Goal: Task Accomplishment & Management: Use online tool/utility

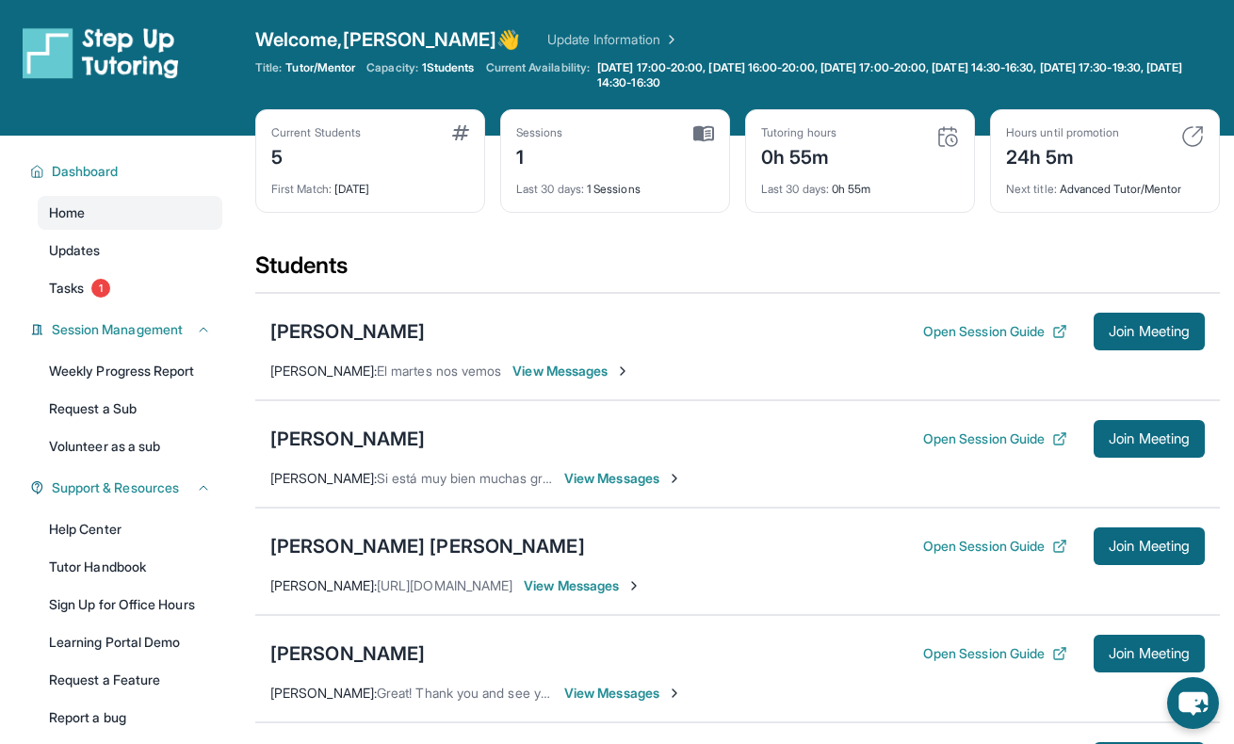
click at [709, 136] on img at bounding box center [703, 133] width 21 height 17
click at [578, 187] on span "Last 30 days :" at bounding box center [550, 189] width 68 height 14
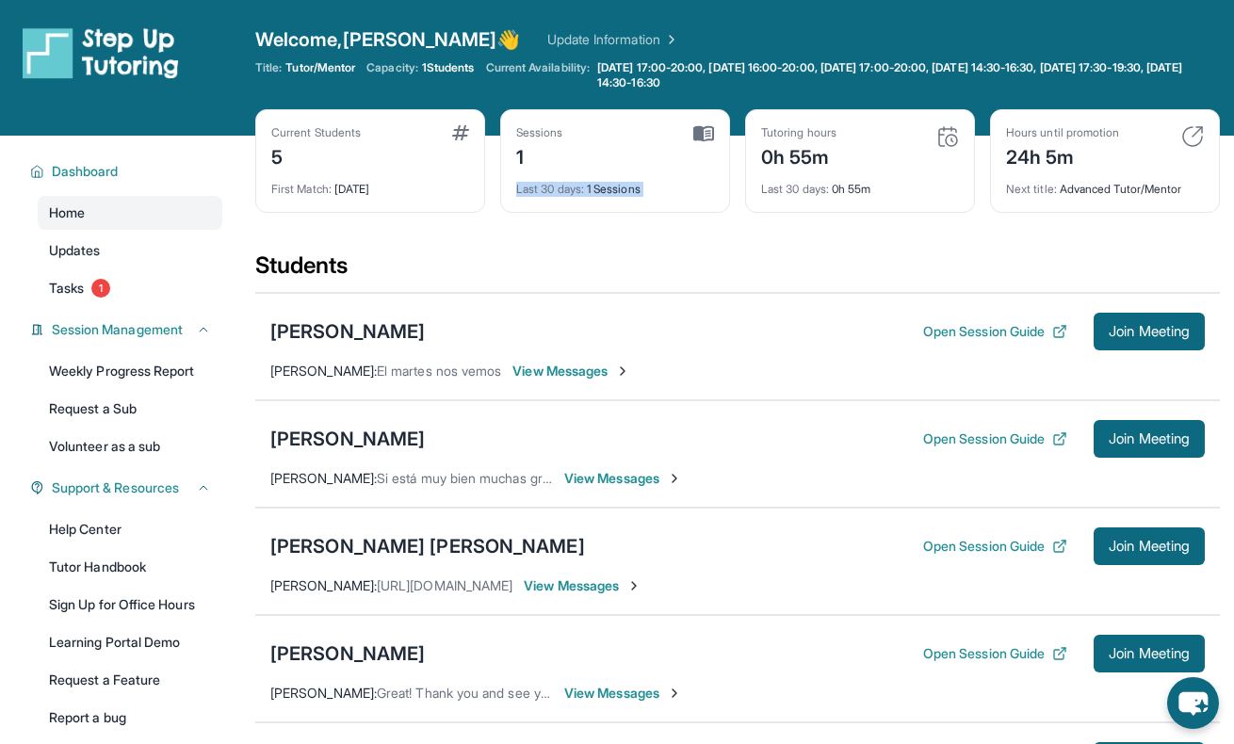
click at [700, 188] on div "Last 30 days : 1 Sessions" at bounding box center [615, 183] width 198 height 26
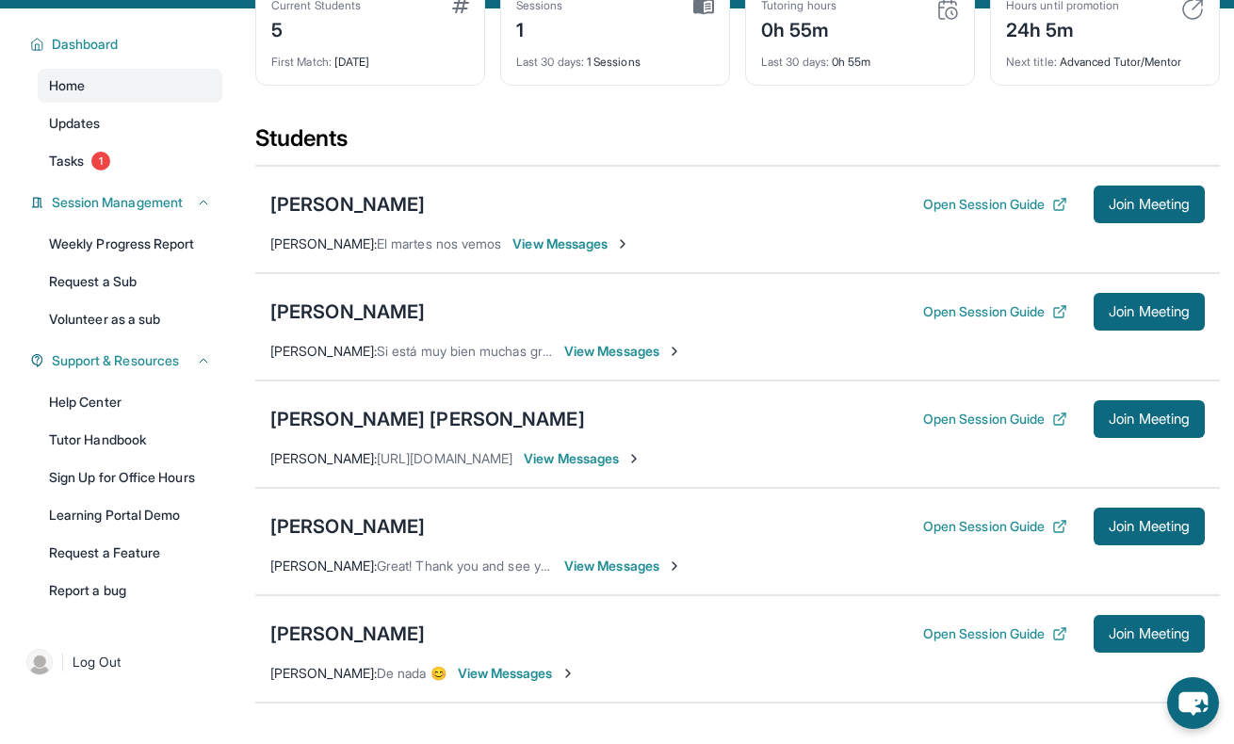
scroll to position [242, 0]
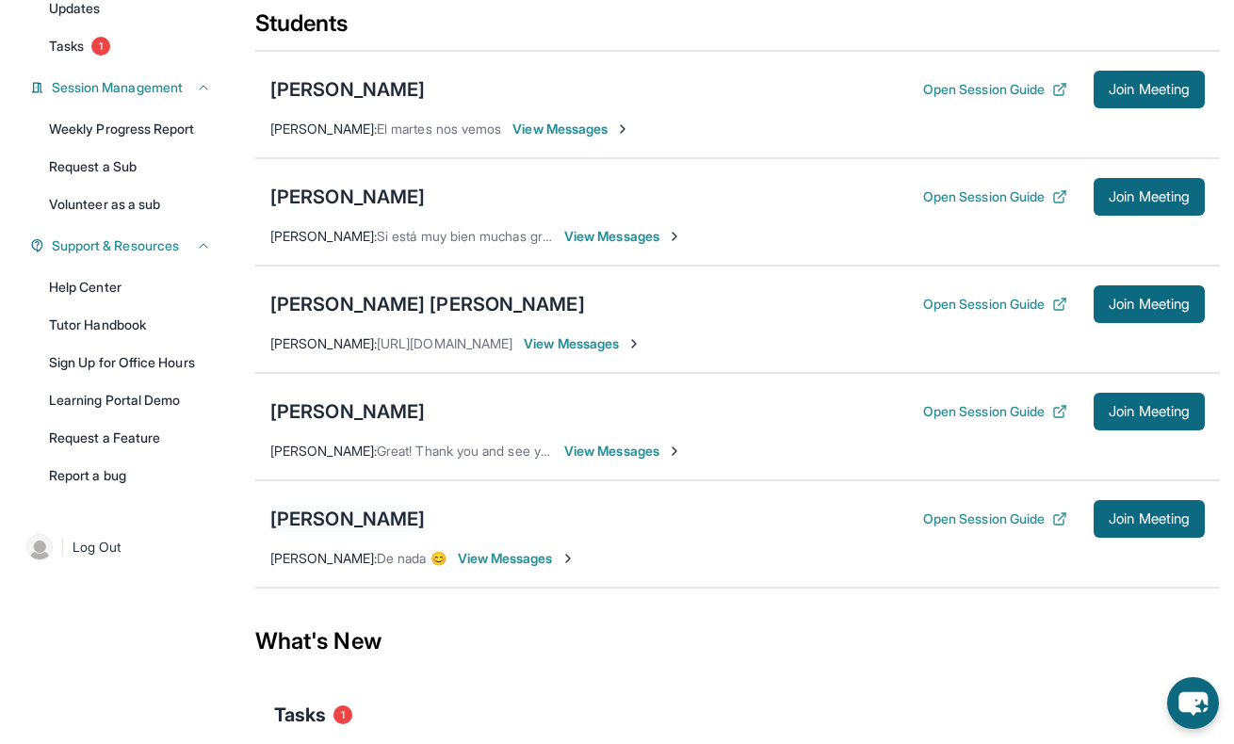
click at [338, 527] on div "[PERSON_NAME]" at bounding box center [347, 519] width 154 height 26
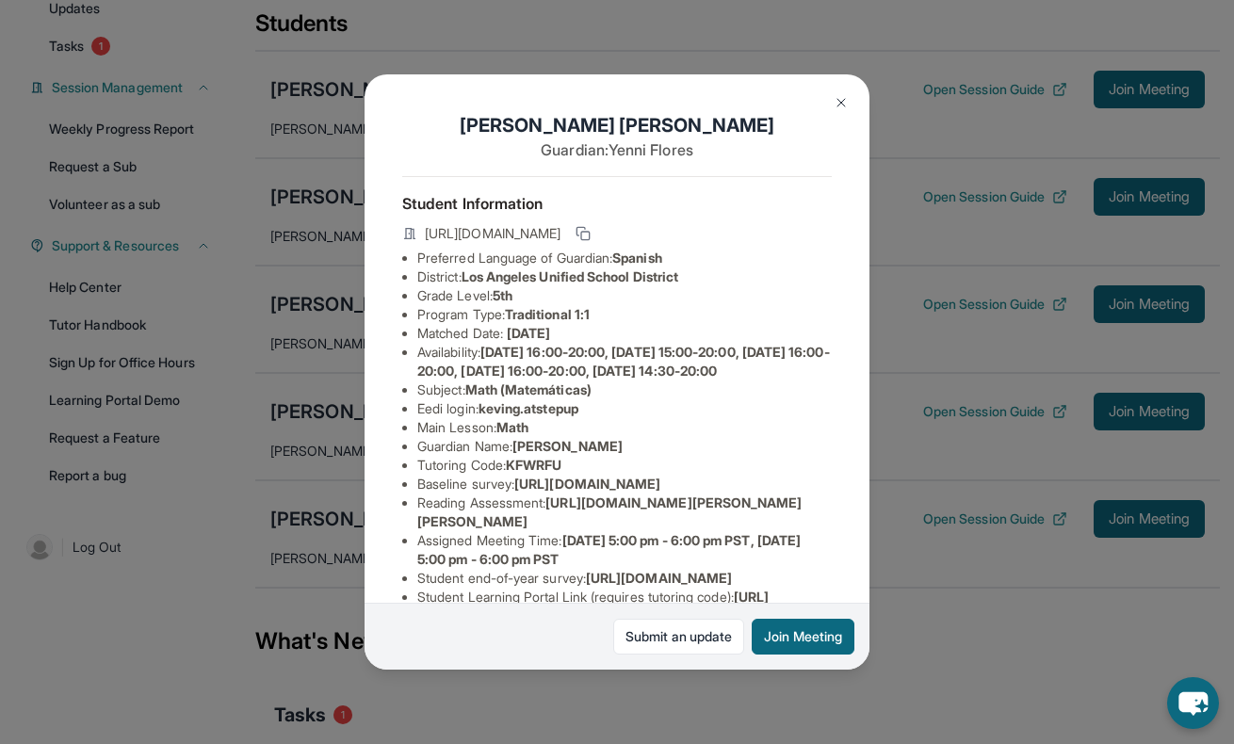
click at [841, 107] on img at bounding box center [841, 102] width 15 height 15
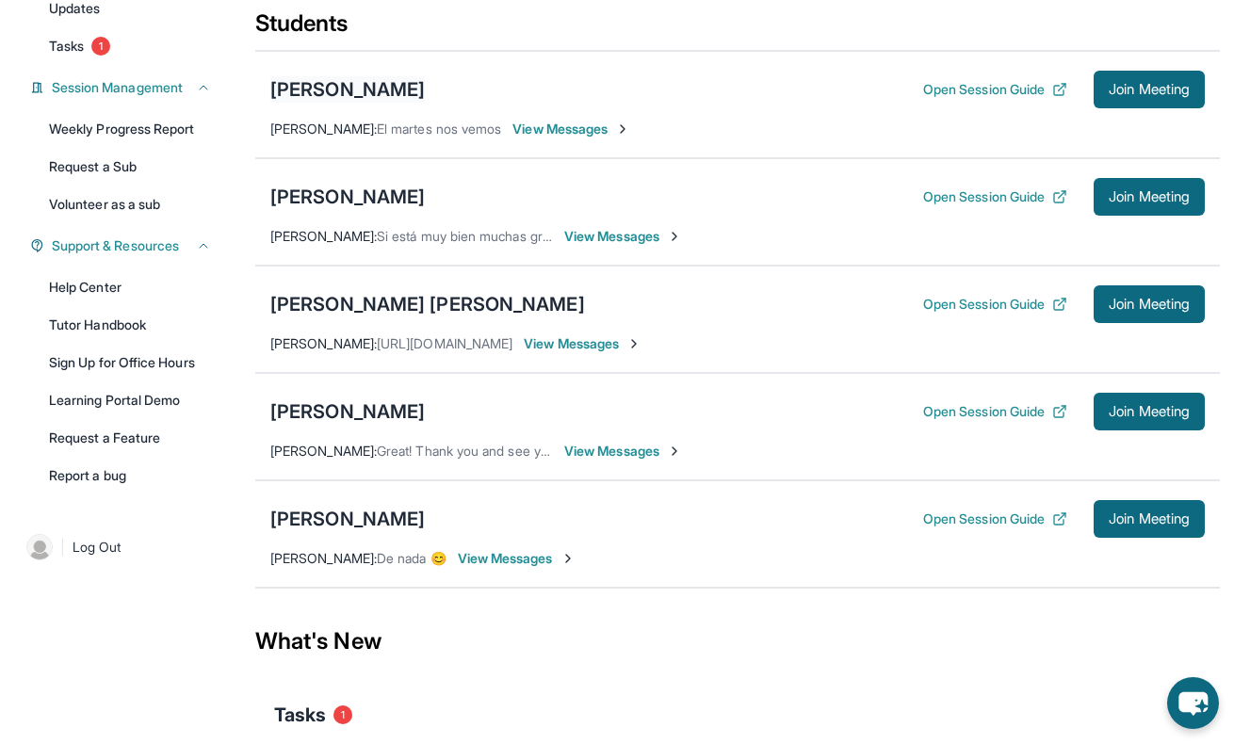
click at [312, 93] on div "[PERSON_NAME]" at bounding box center [347, 89] width 154 height 26
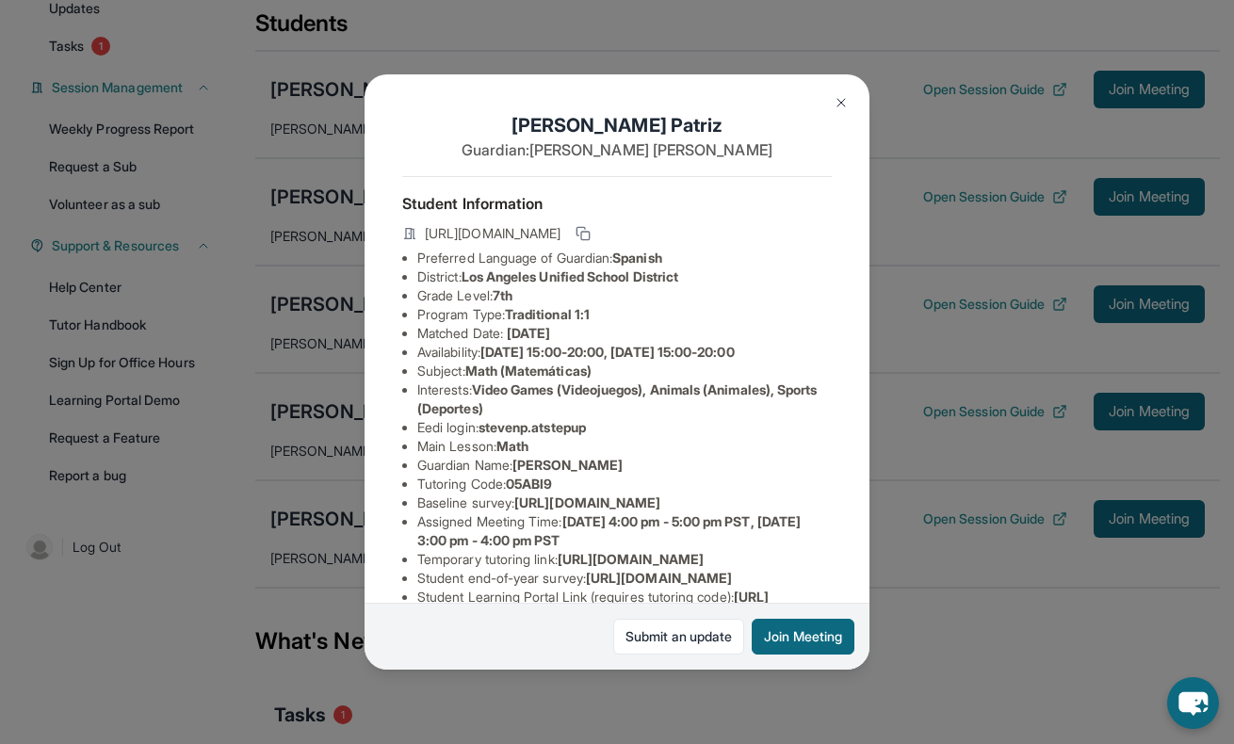
click at [849, 97] on button at bounding box center [841, 103] width 38 height 38
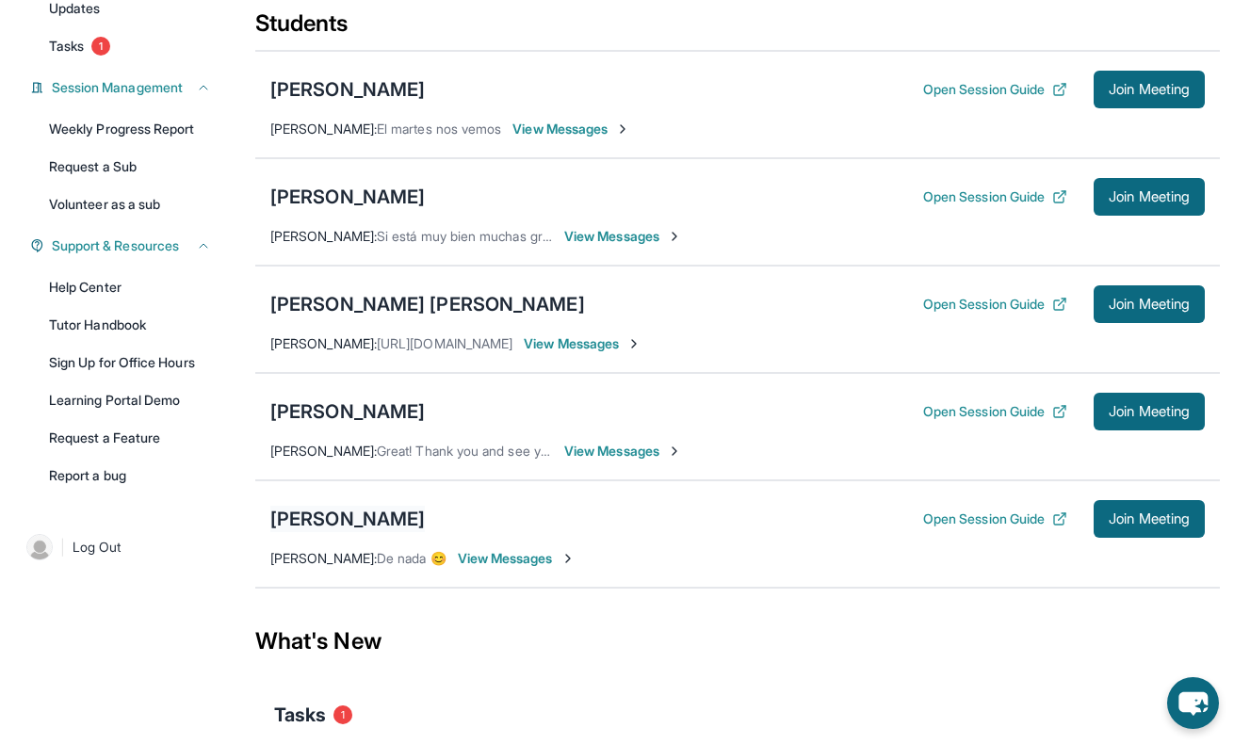
click at [318, 526] on div "[PERSON_NAME]" at bounding box center [347, 519] width 154 height 26
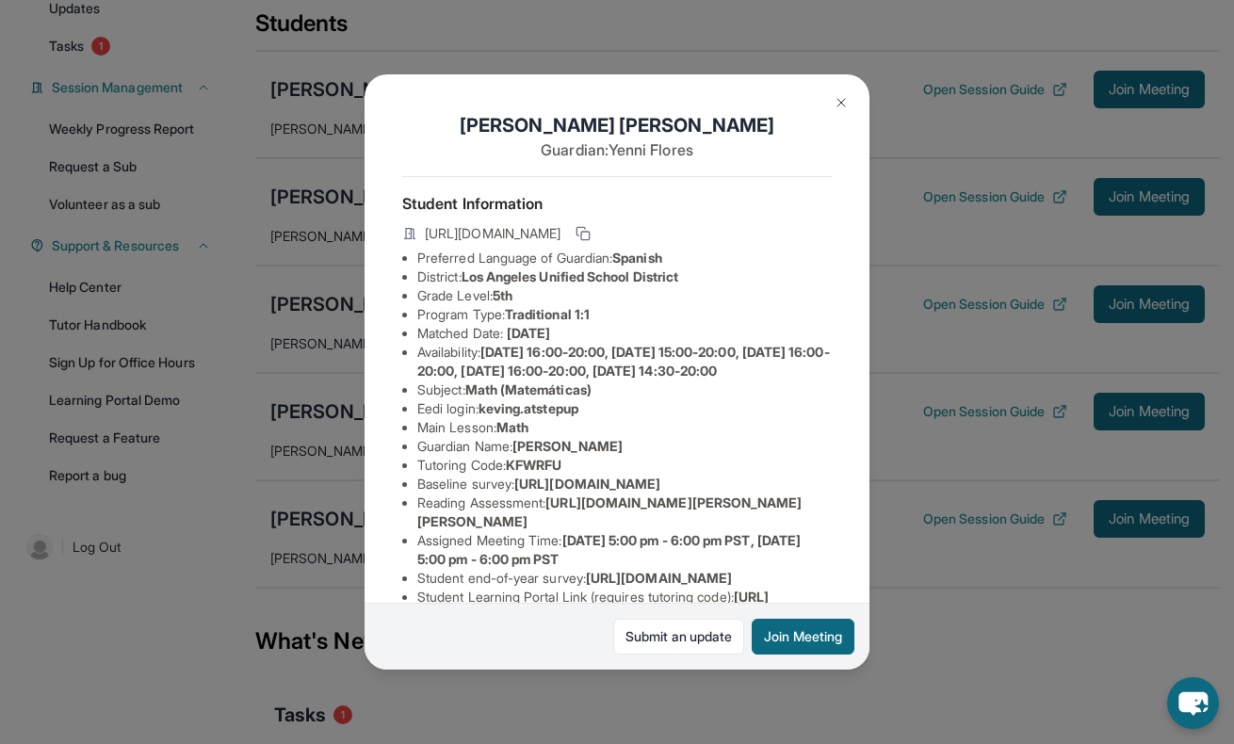
click at [835, 105] on img at bounding box center [841, 102] width 15 height 15
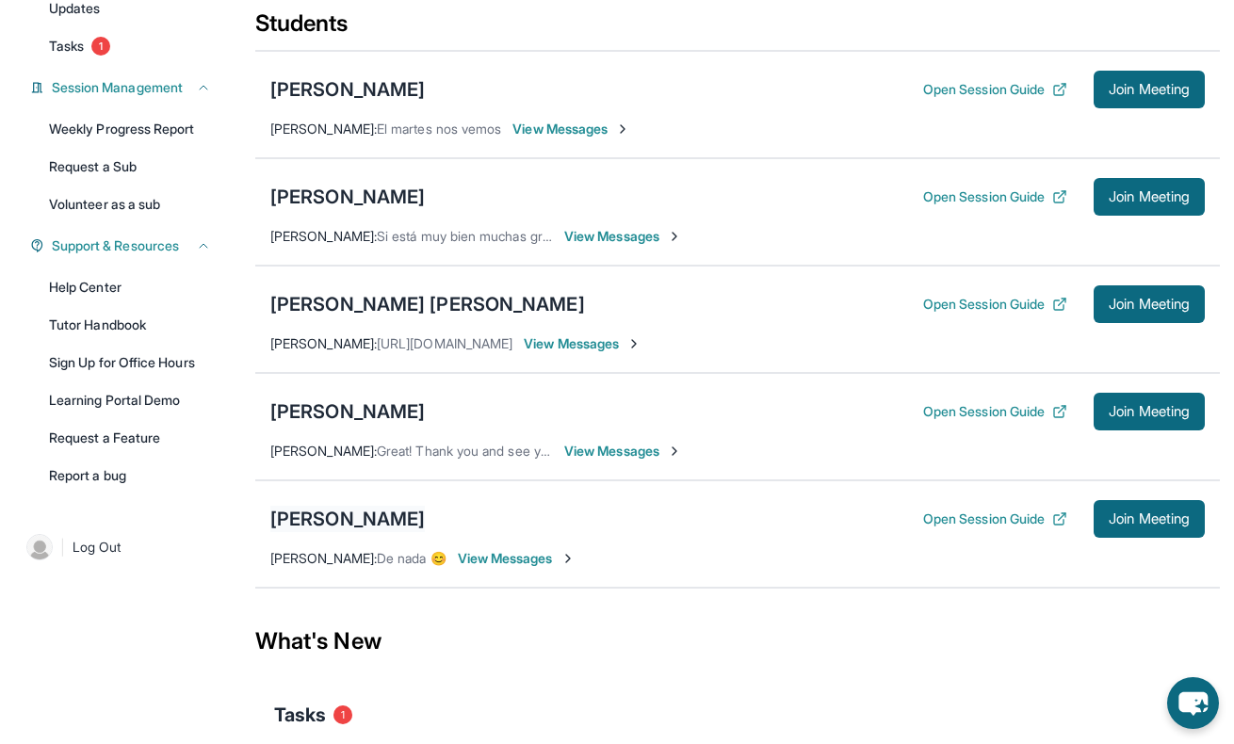
click at [338, 517] on div "[PERSON_NAME]" at bounding box center [347, 519] width 154 height 26
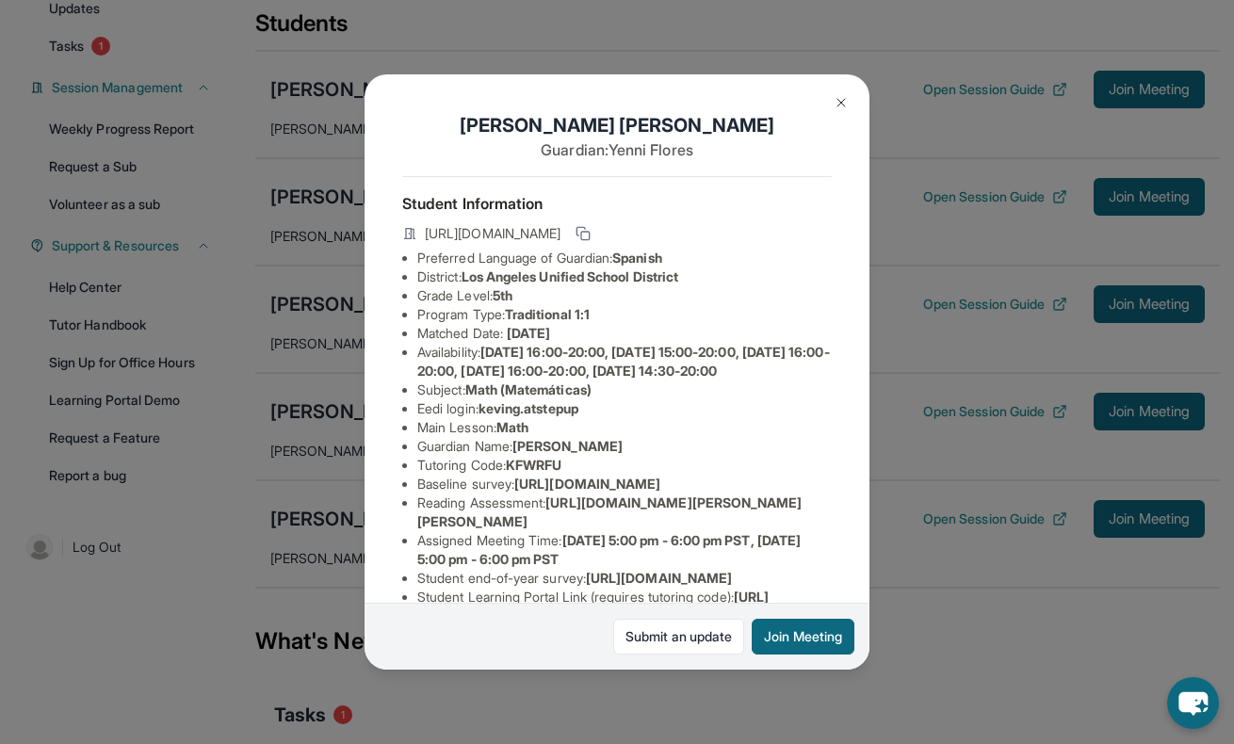
click at [843, 101] on img at bounding box center [841, 102] width 15 height 15
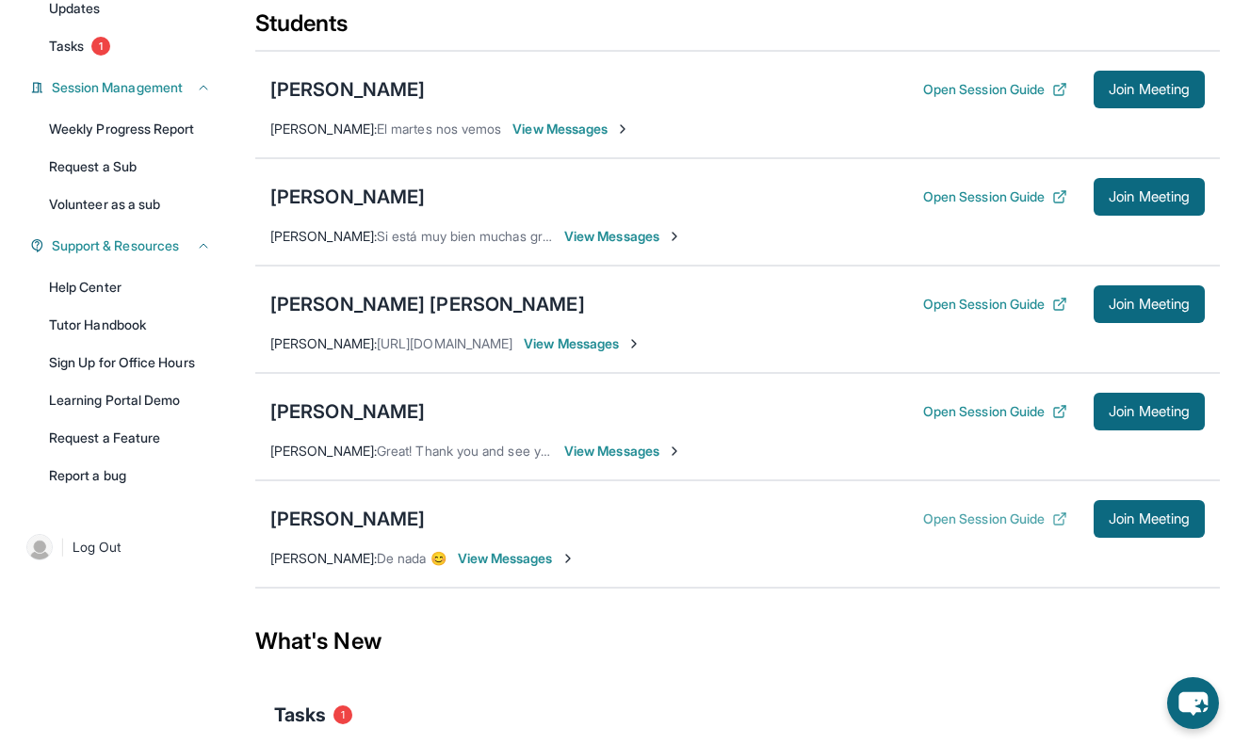
click at [965, 525] on button "Open Session Guide" at bounding box center [995, 519] width 144 height 19
click at [534, 558] on span "View Messages" at bounding box center [517, 558] width 118 height 19
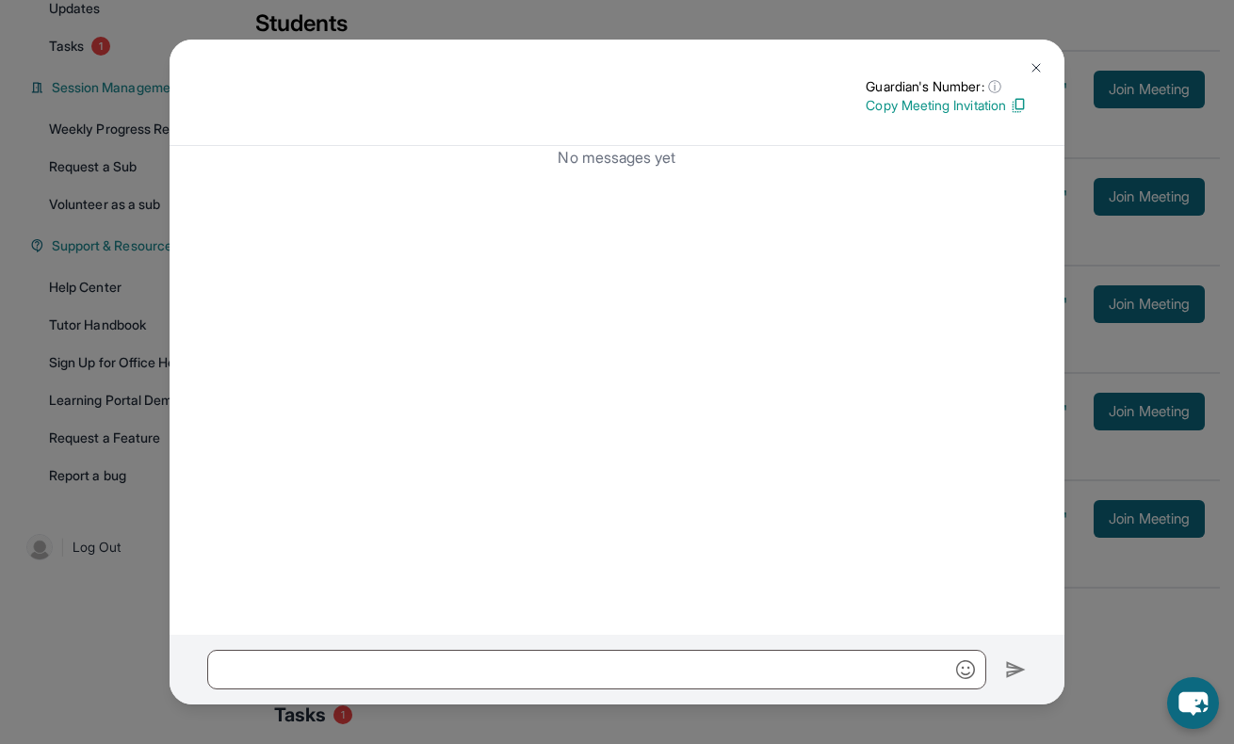
click at [1016, 106] on img at bounding box center [1018, 105] width 17 height 17
click at [126, 638] on div "Guardian's Number: ⓘ This isn't the guardian's real number — it's a private for…" at bounding box center [617, 372] width 1234 height 744
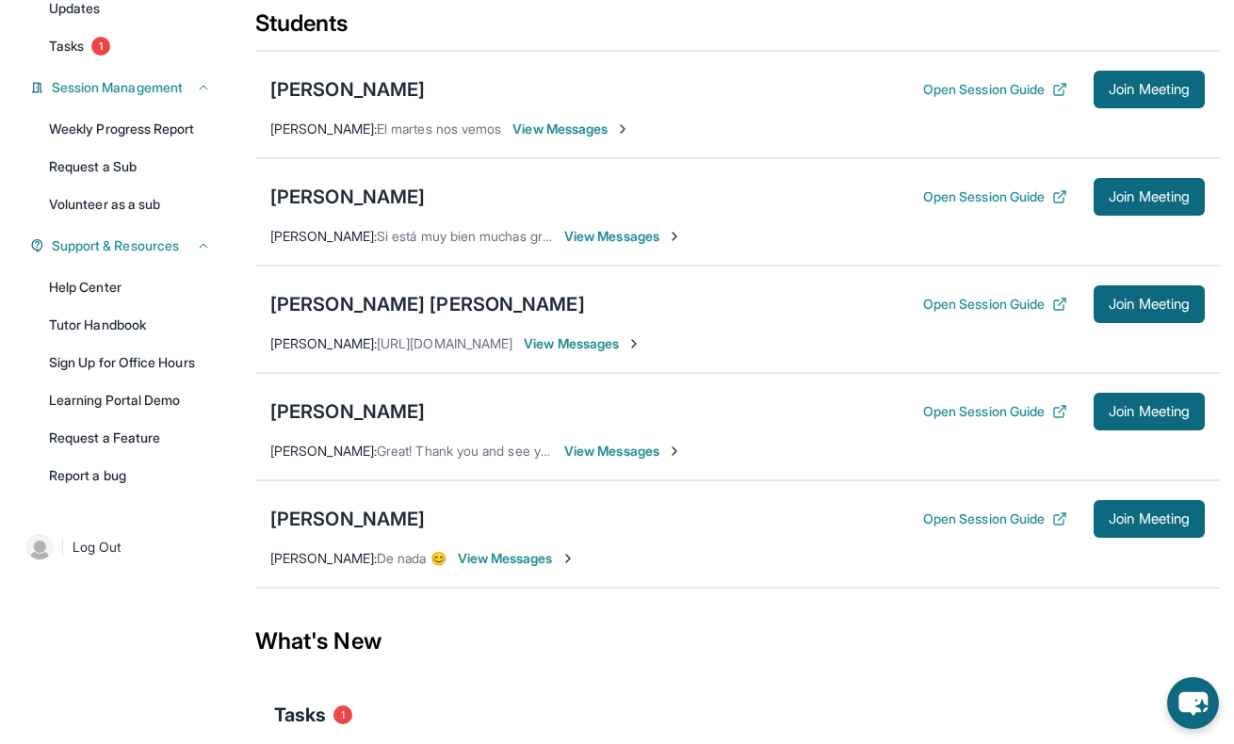
click at [405, 516] on div "[PERSON_NAME] Open Session Guide Join Meeting" at bounding box center [737, 519] width 934 height 38
click at [376, 516] on div "[PERSON_NAME]" at bounding box center [347, 519] width 154 height 26
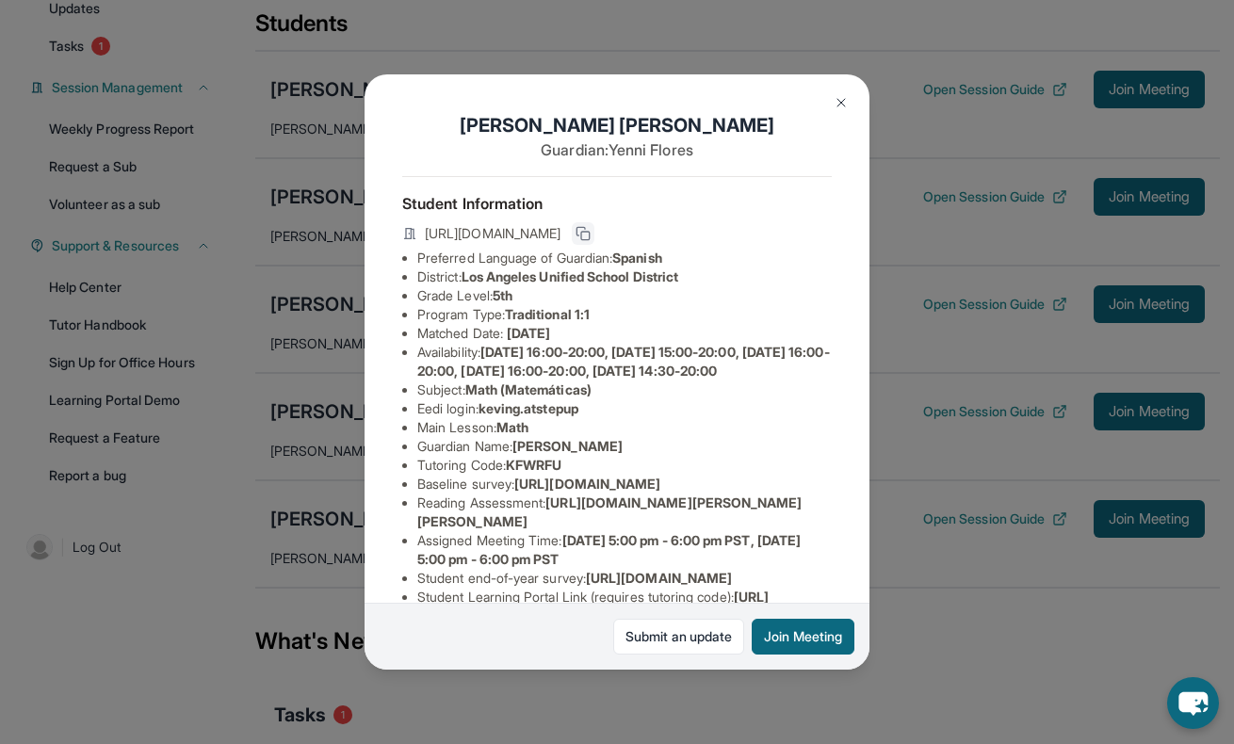
click at [591, 233] on icon at bounding box center [583, 233] width 15 height 15
click at [836, 107] on img at bounding box center [841, 102] width 15 height 15
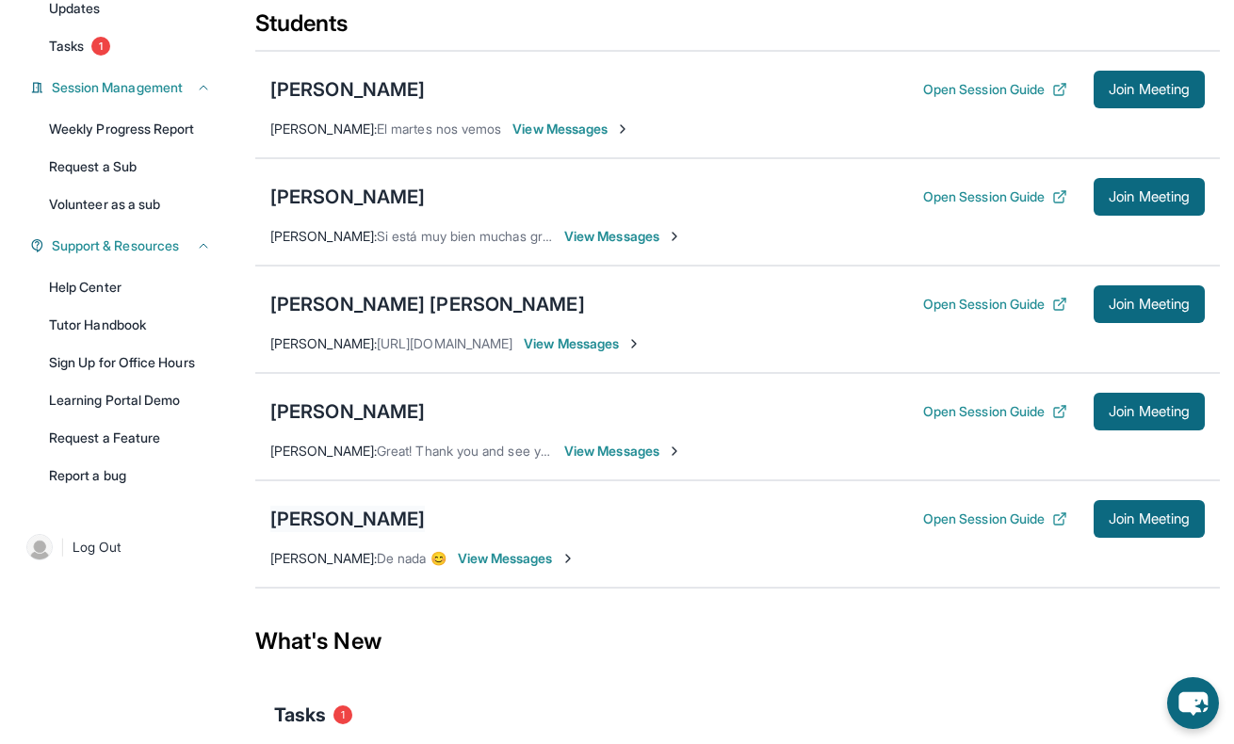
click at [340, 519] on div "[PERSON_NAME]" at bounding box center [347, 519] width 154 height 26
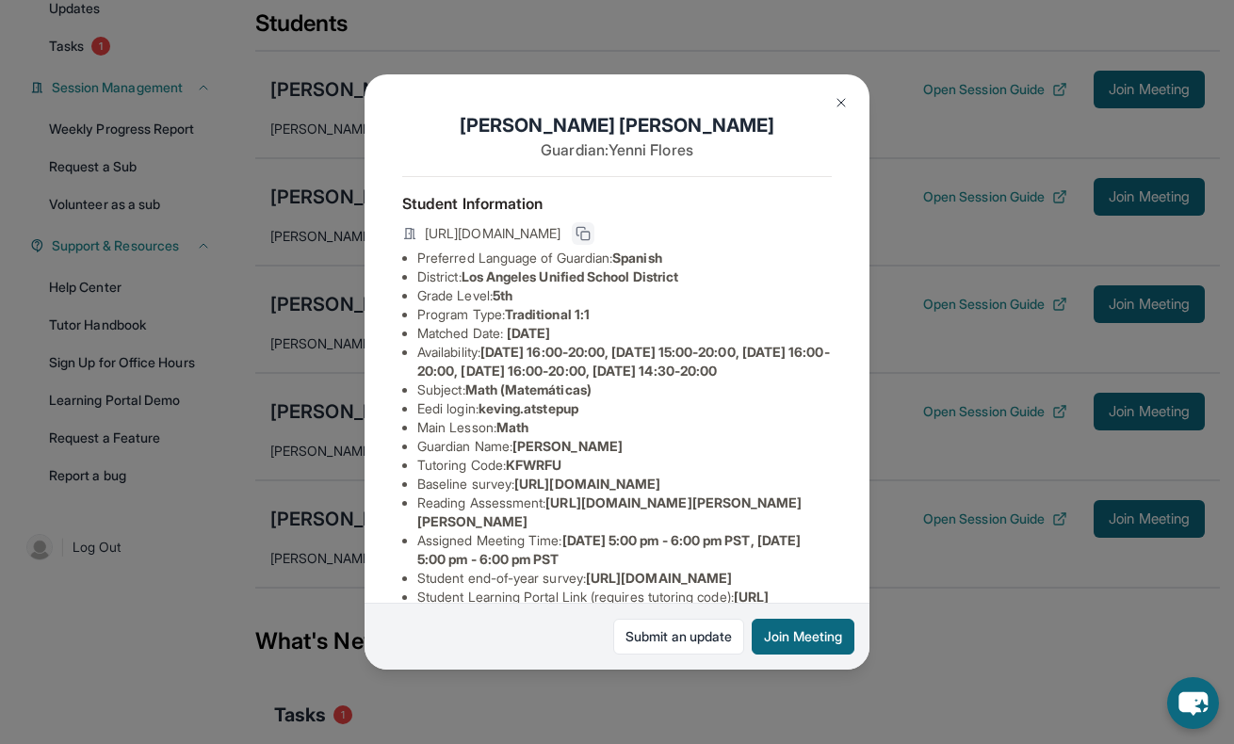
click at [591, 233] on icon at bounding box center [583, 233] width 15 height 15
click at [846, 104] on img at bounding box center [841, 102] width 15 height 15
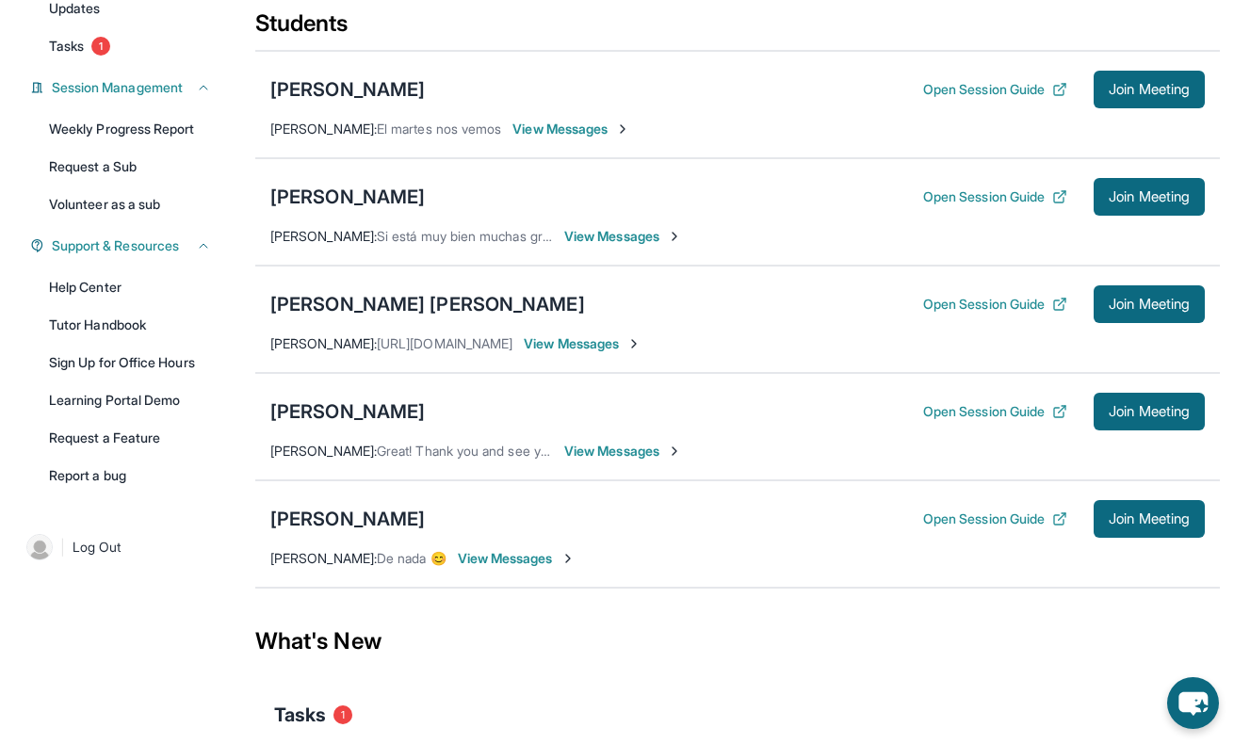
click at [601, 344] on span "View Messages" at bounding box center [583, 343] width 118 height 19
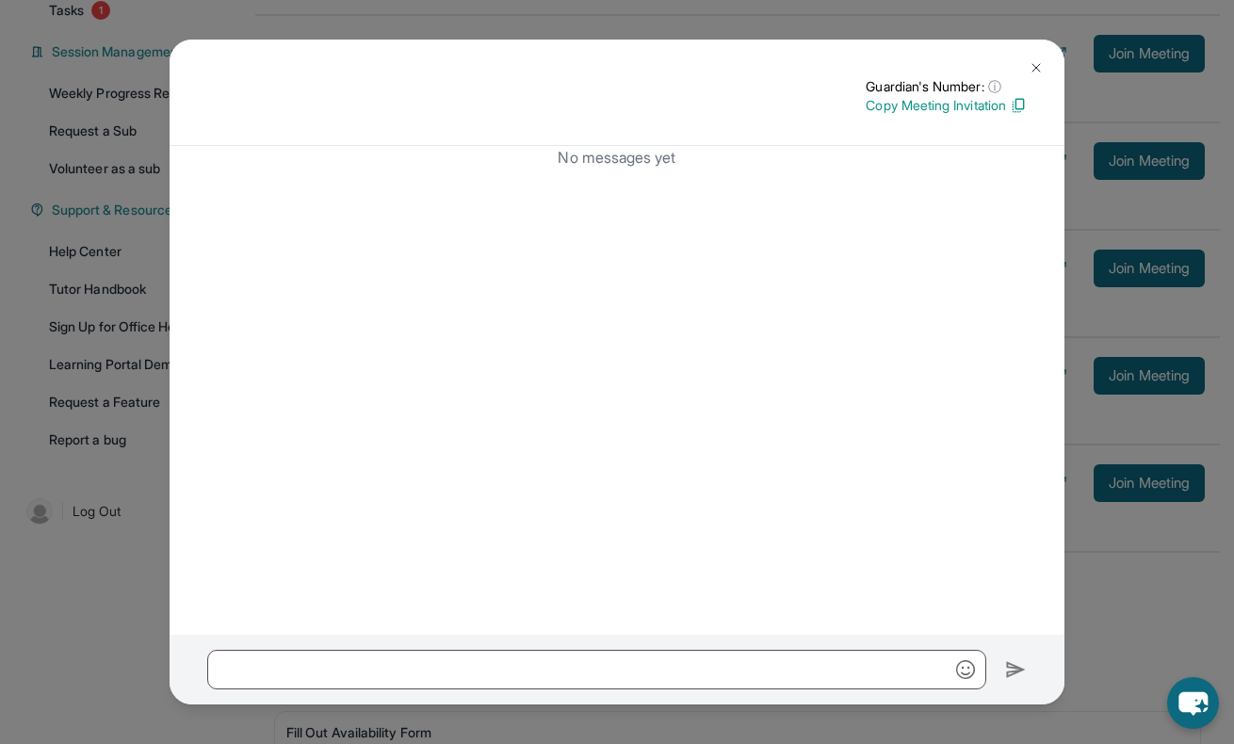
scroll to position [437, 0]
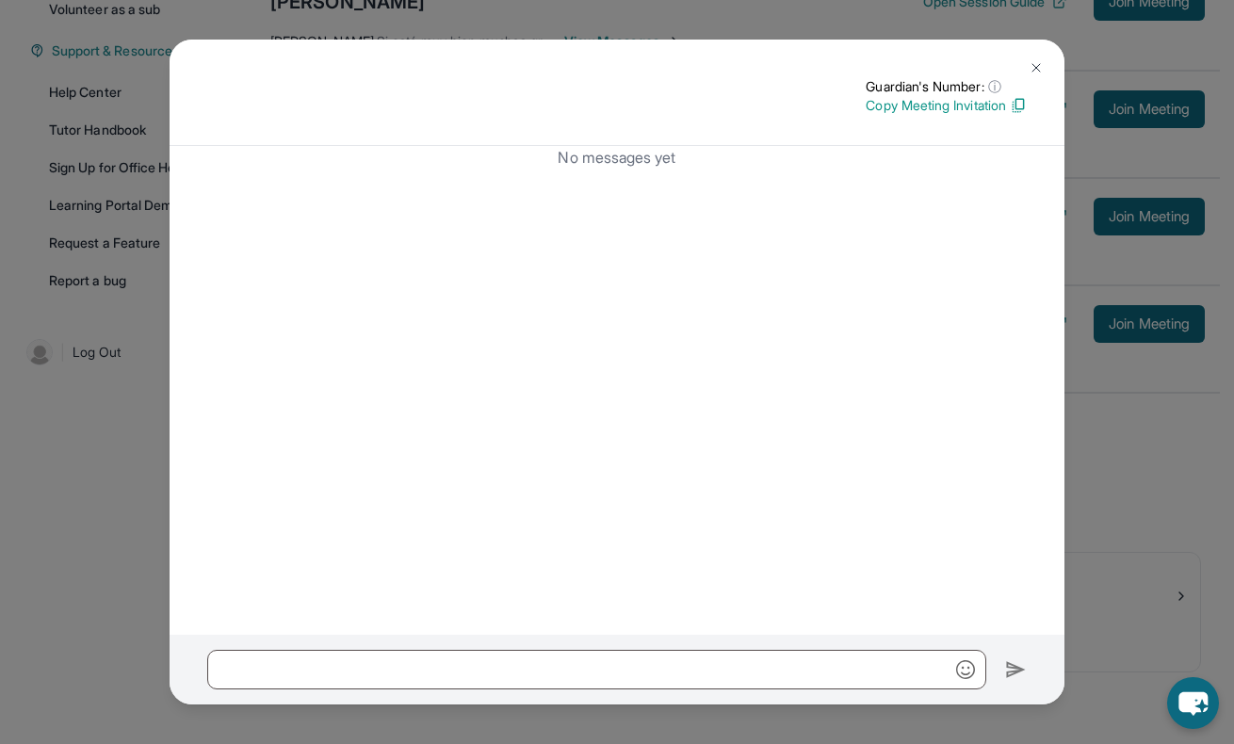
click at [1037, 69] on img at bounding box center [1036, 67] width 15 height 15
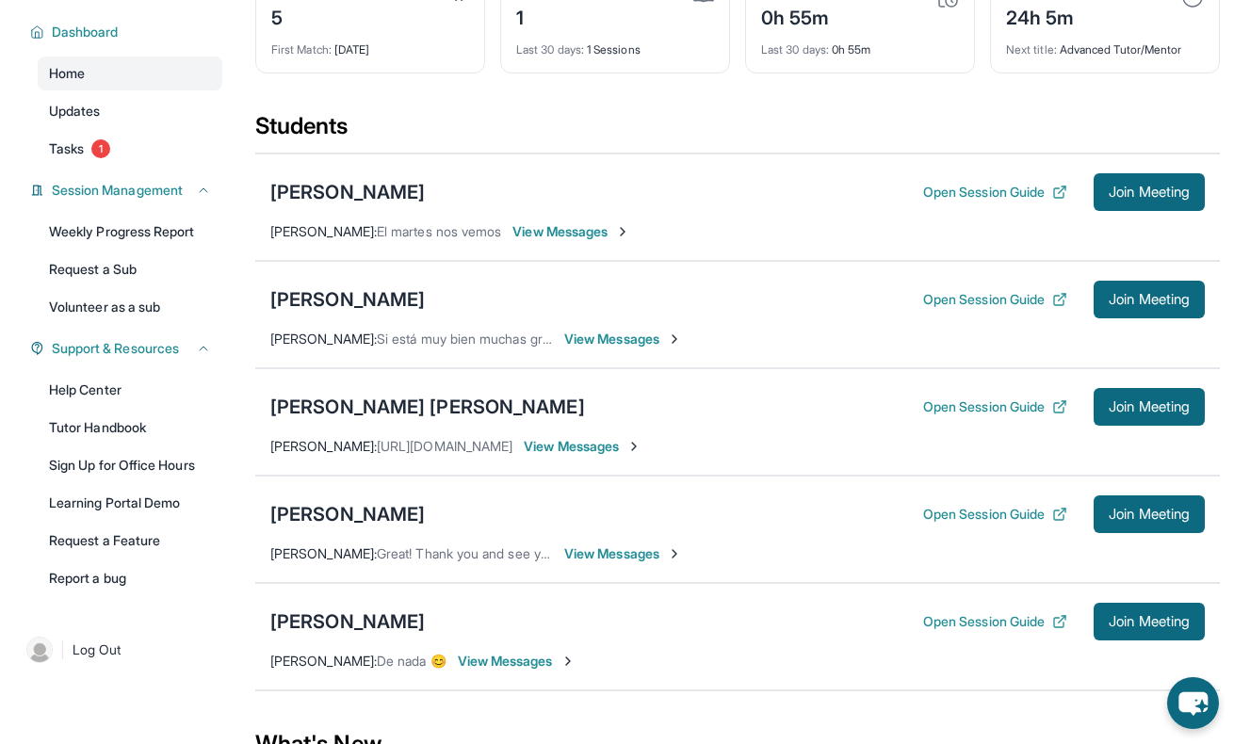
scroll to position [137, 0]
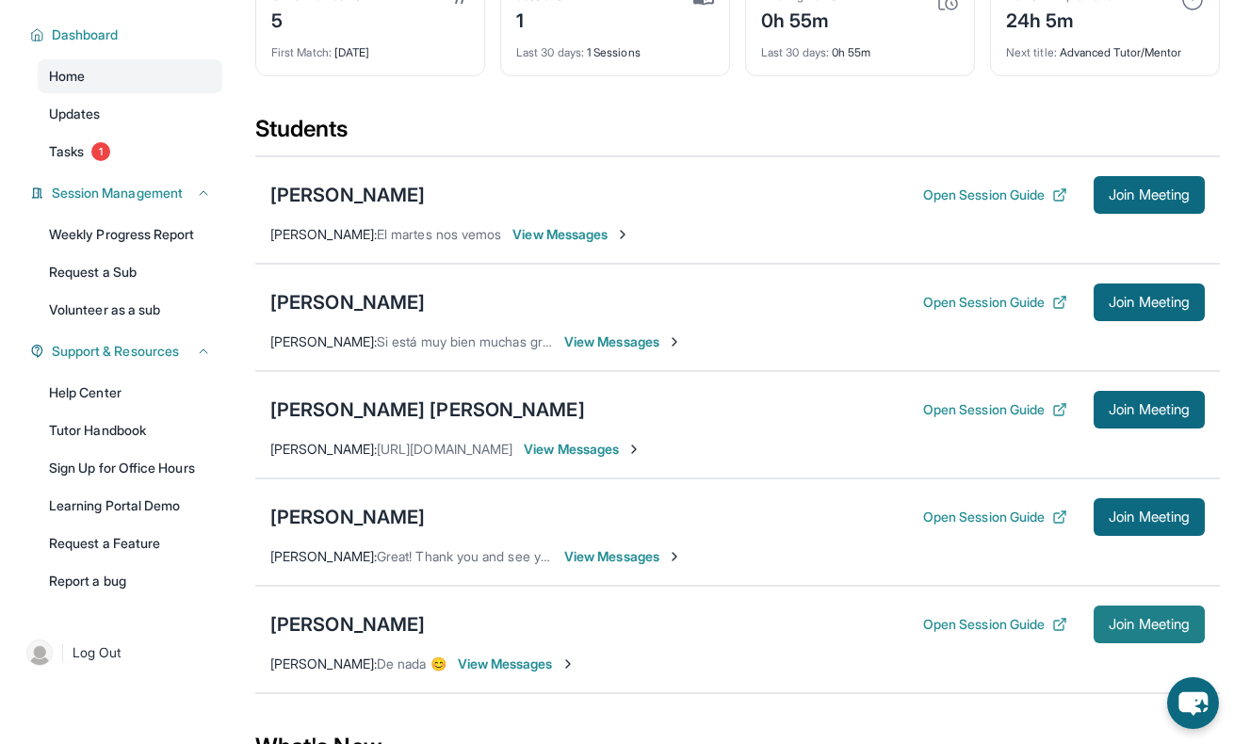
click at [1154, 612] on button "Join Meeting" at bounding box center [1149, 625] width 111 height 38
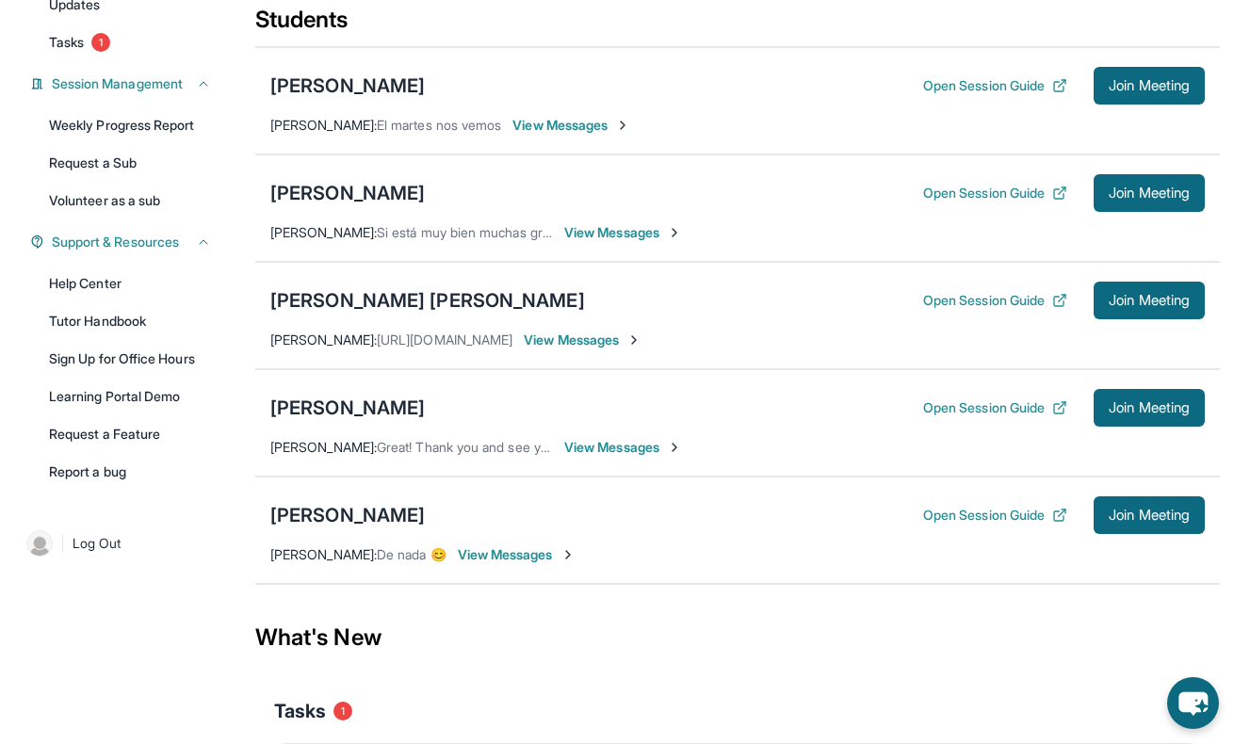
scroll to position [256, 0]
